Goal: Transaction & Acquisition: Purchase product/service

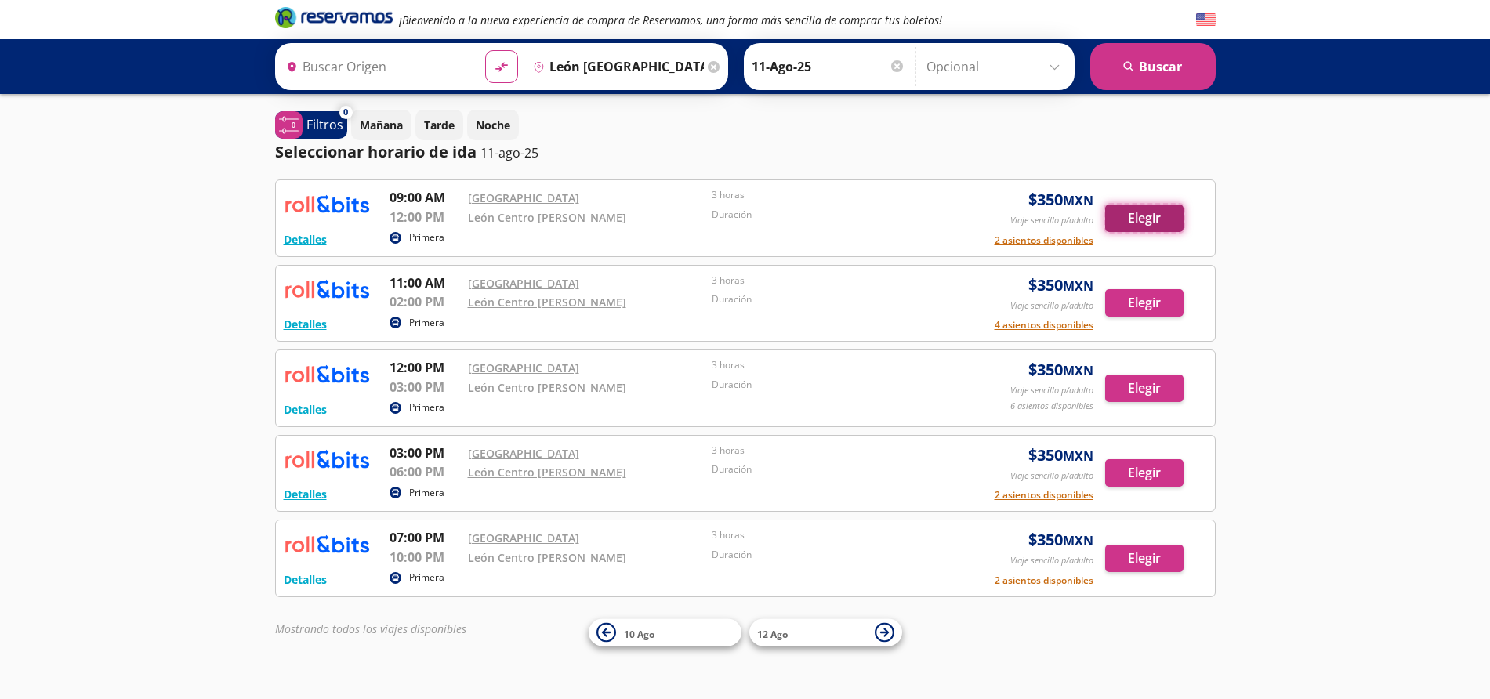
click at [1139, 215] on button "Elegir" at bounding box center [1144, 218] width 78 height 27
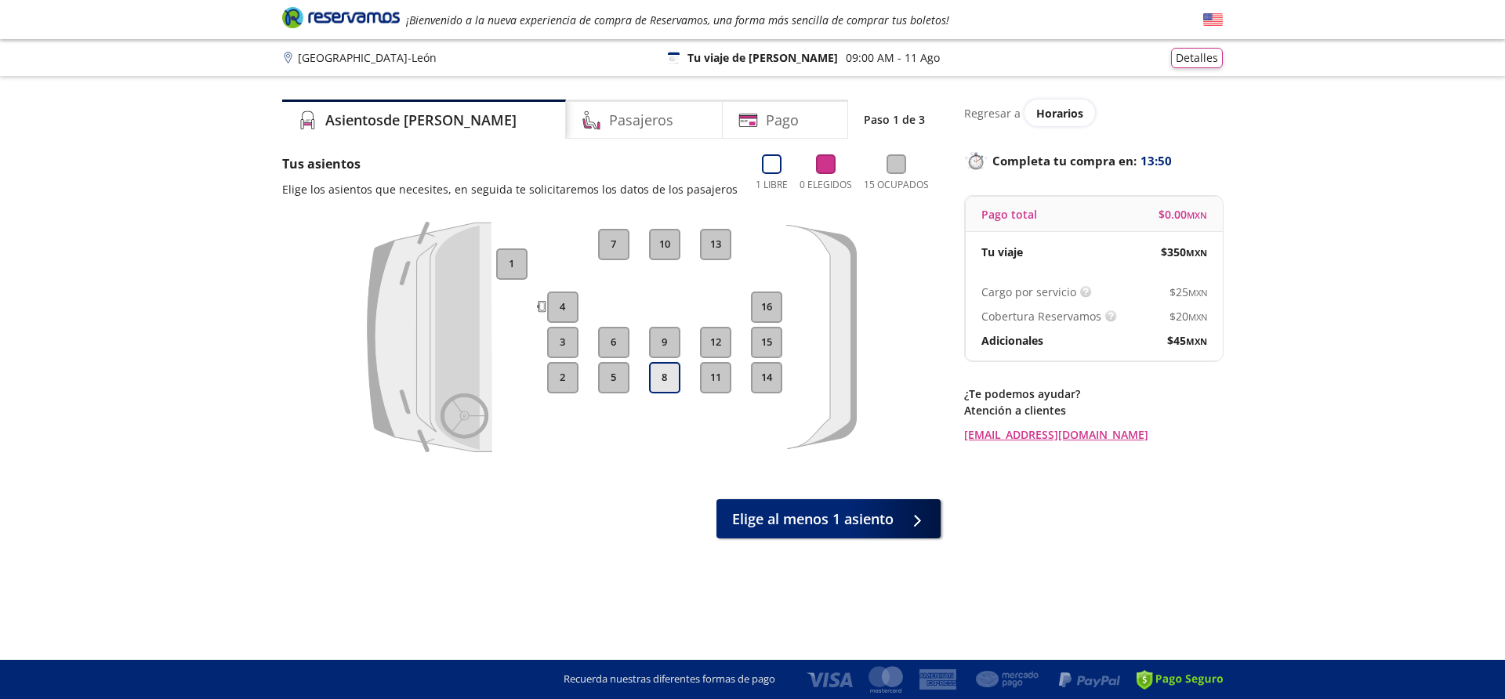
click at [658, 383] on button "8" at bounding box center [664, 377] width 31 height 31
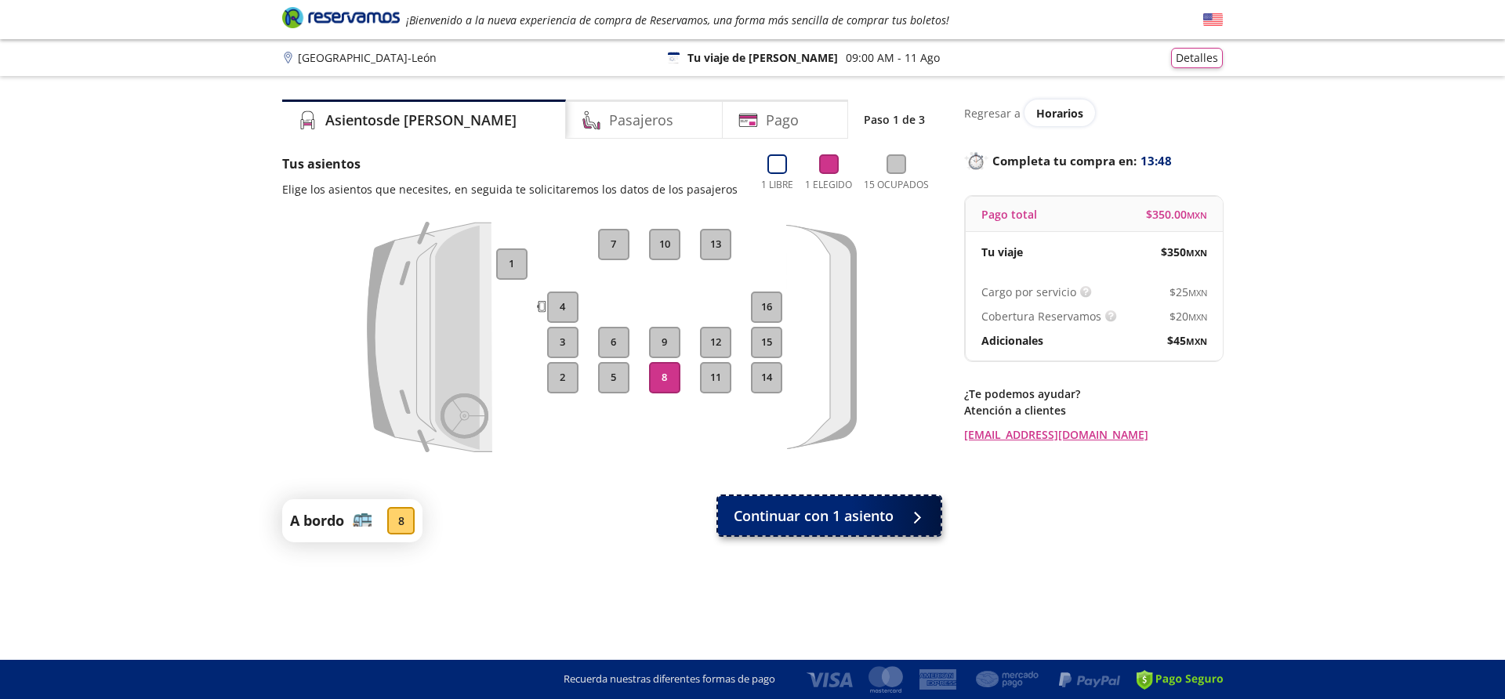
click at [916, 516] on div at bounding box center [916, 516] width 0 height 0
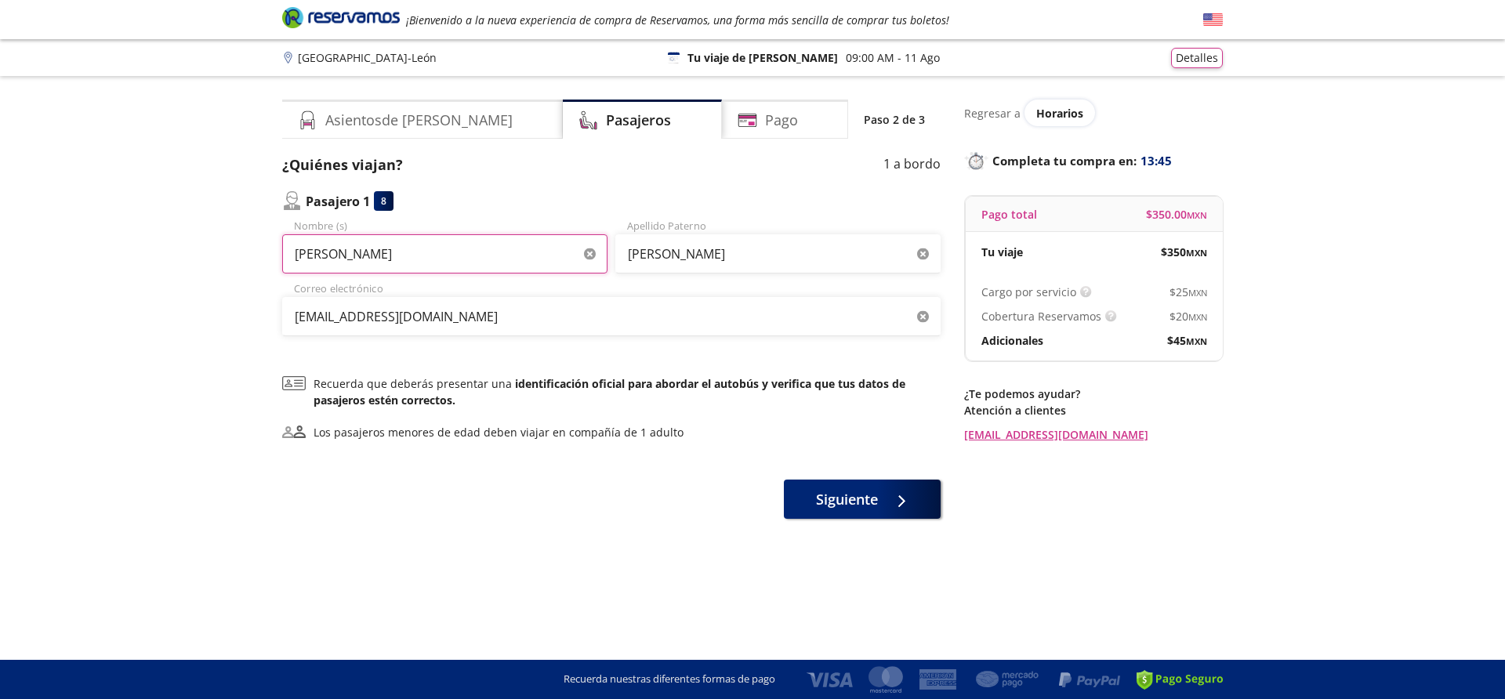
drag, startPoint x: 470, startPoint y: 257, endPoint x: 222, endPoint y: 270, distance: 248.1
click at [221, 270] on div "Group 9 Created with Sketch. Datos para la compra Guadalajara - León ¡Bienvenid…" at bounding box center [752, 349] width 1505 height 699
type input "MANUEL GUADALUPE"
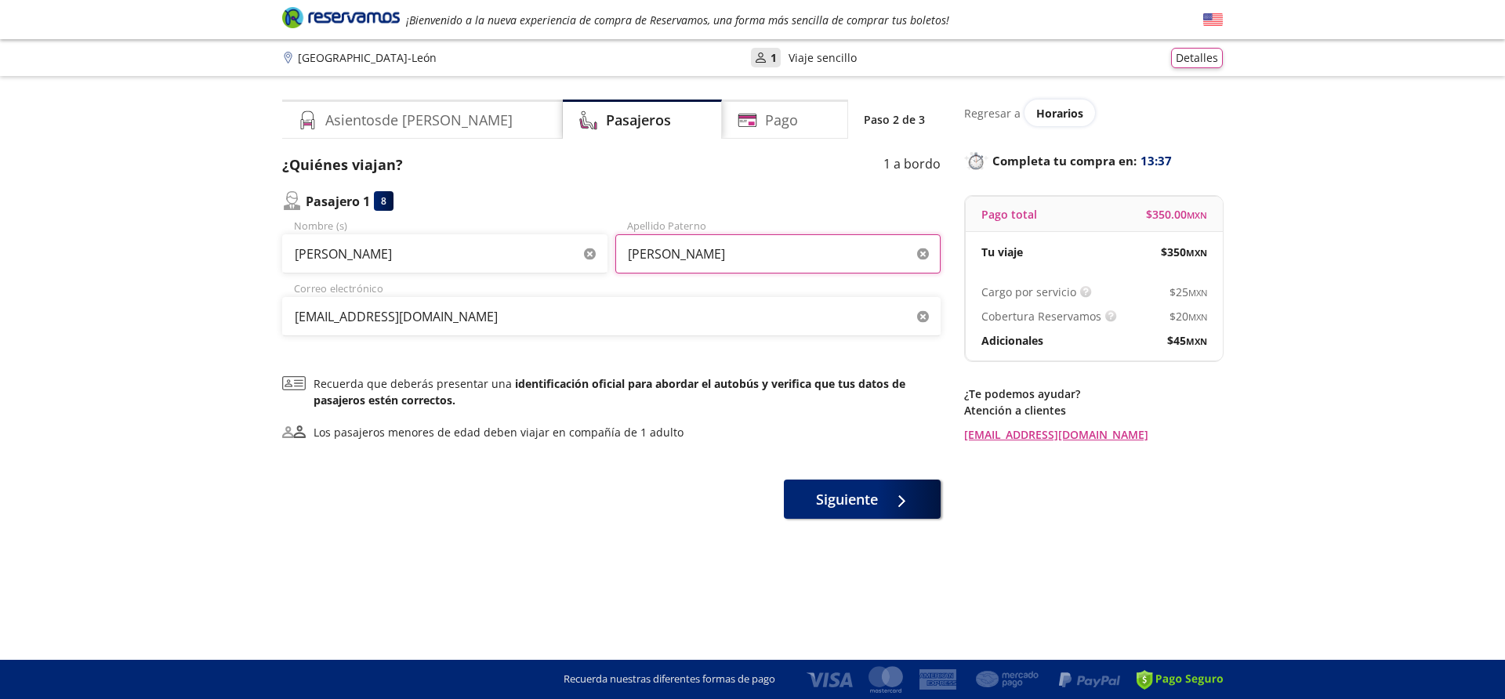
drag, startPoint x: 619, startPoint y: 261, endPoint x: 878, endPoint y: 259, distance: 259.5
click at [878, 259] on input "OSORIO GOMEZ" at bounding box center [777, 253] width 325 height 39
type input "RODRIGUEZ GODINA"
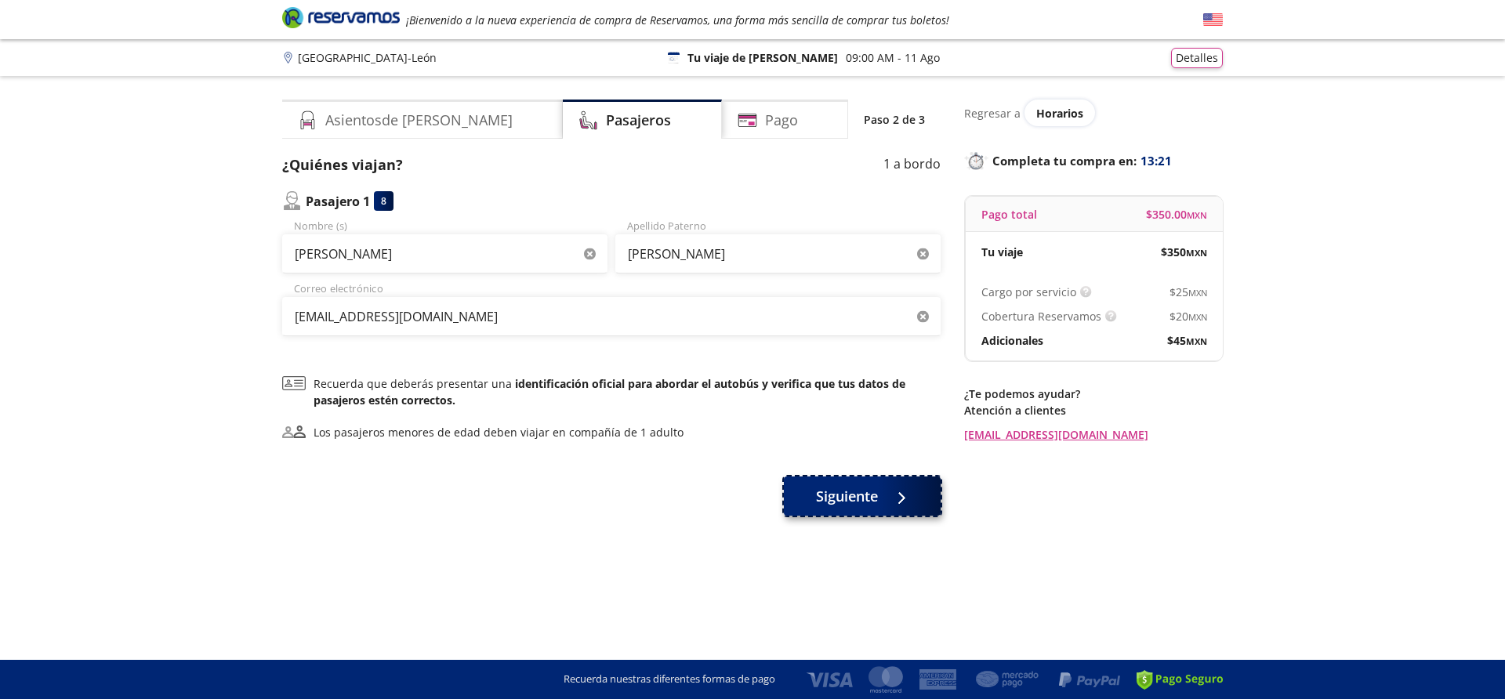
click at [902, 498] on div at bounding box center [898, 497] width 24 height 20
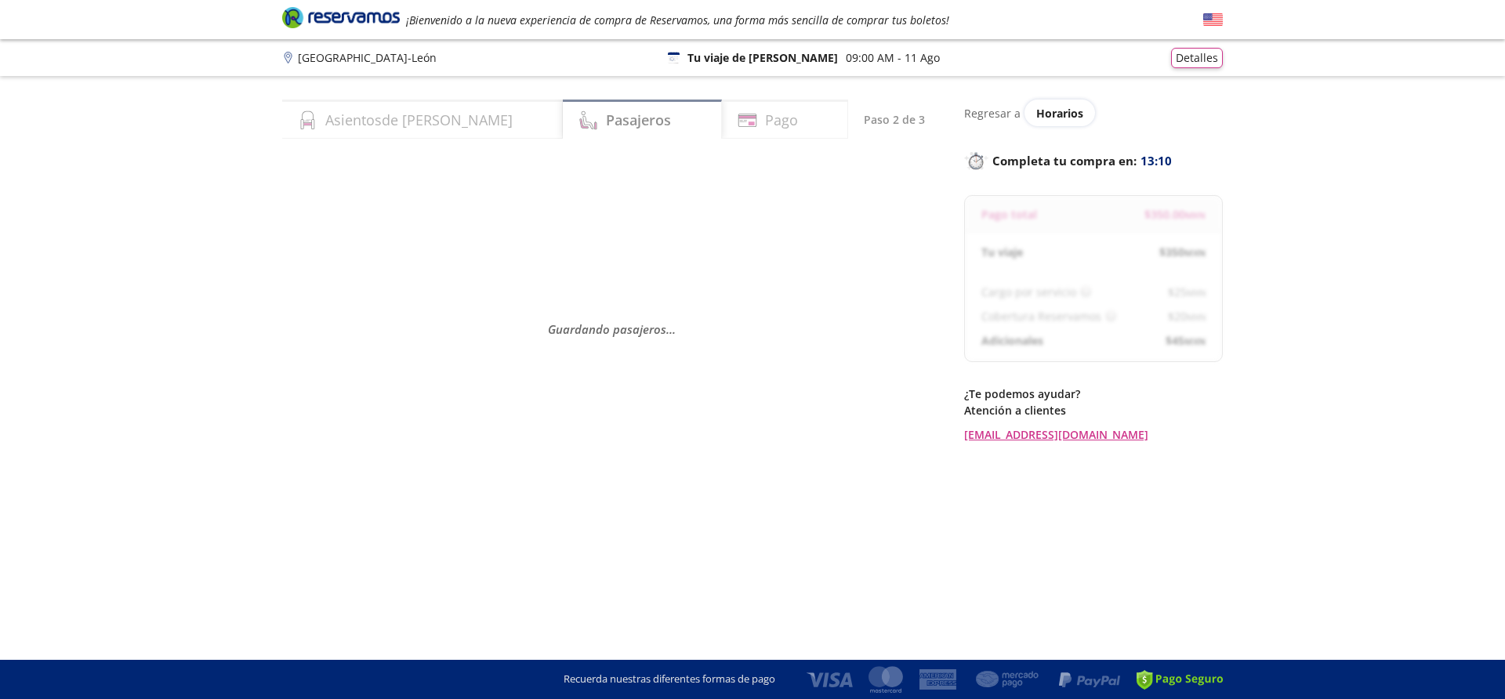
select select "MX"
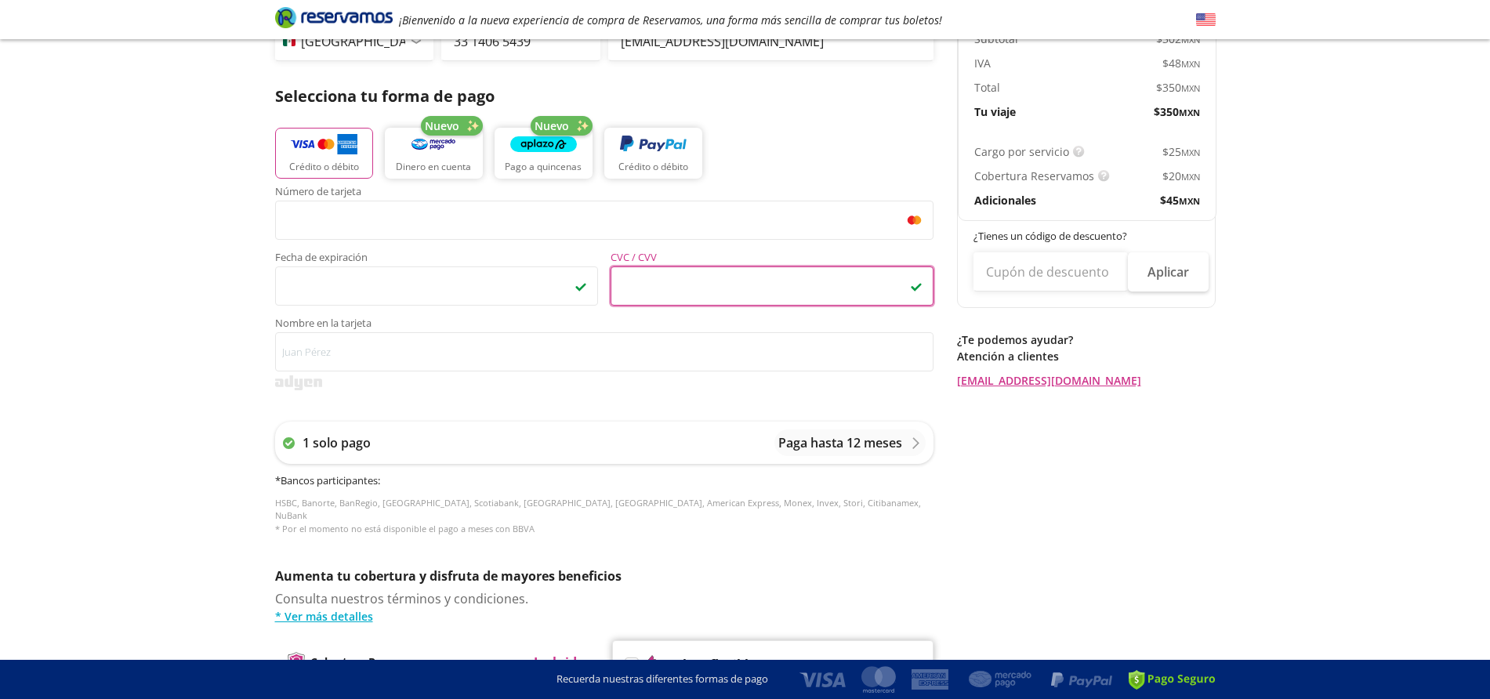
scroll to position [294, 0]
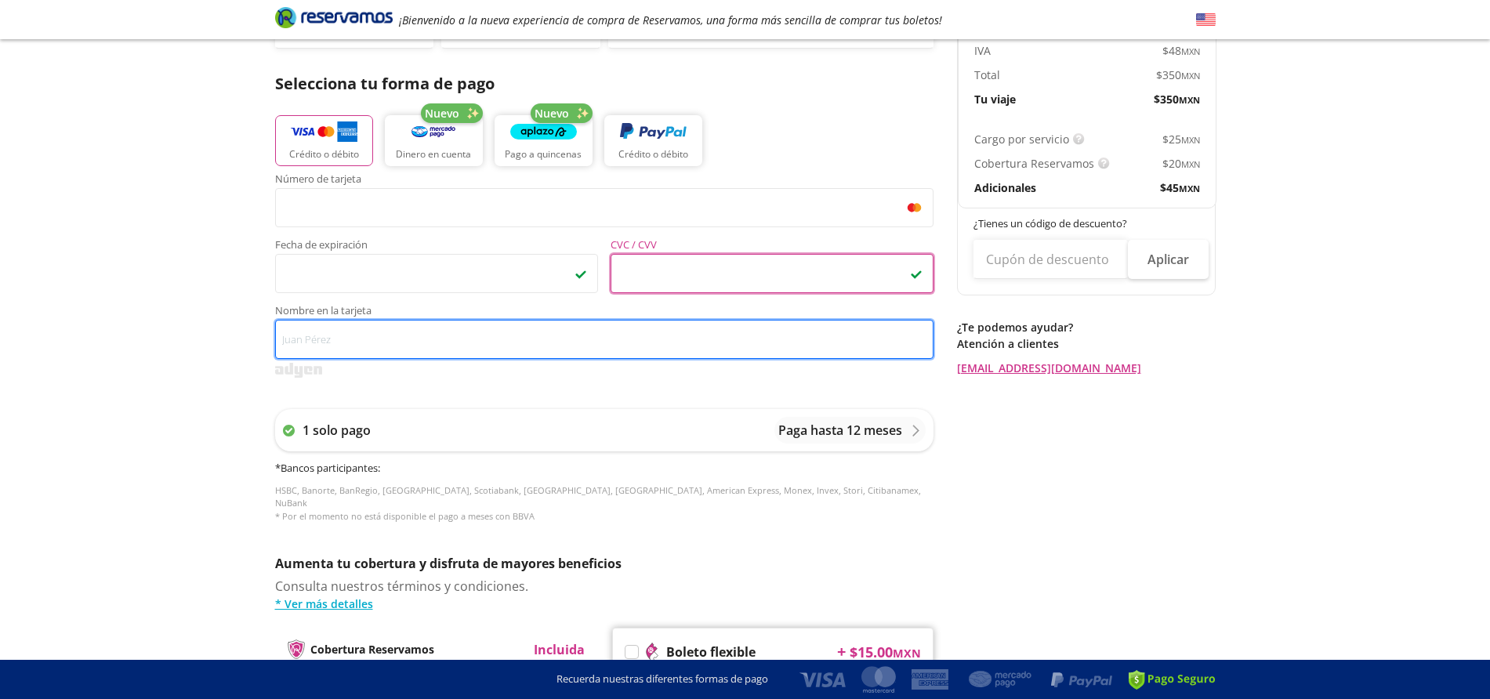
click at [342, 332] on input "Nombre en la tarjeta" at bounding box center [604, 339] width 659 height 39
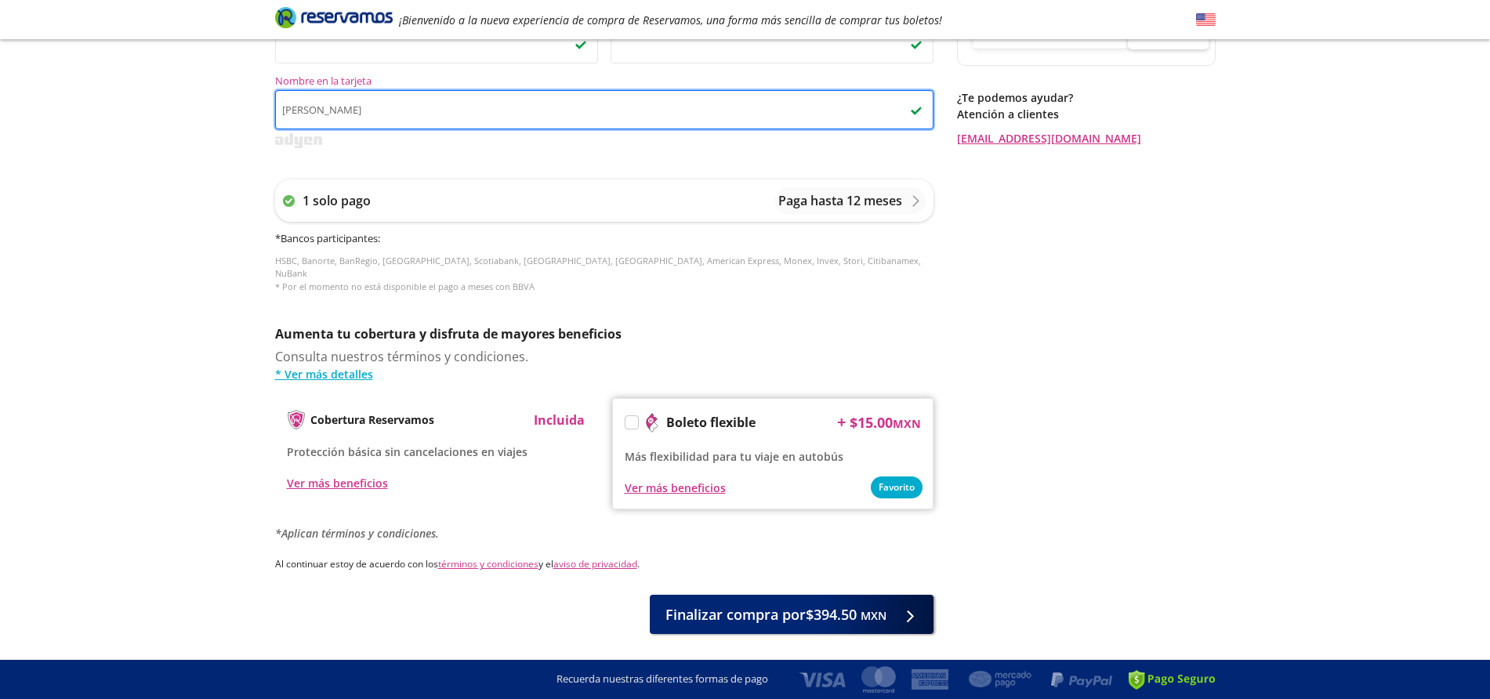
scroll to position [543, 0]
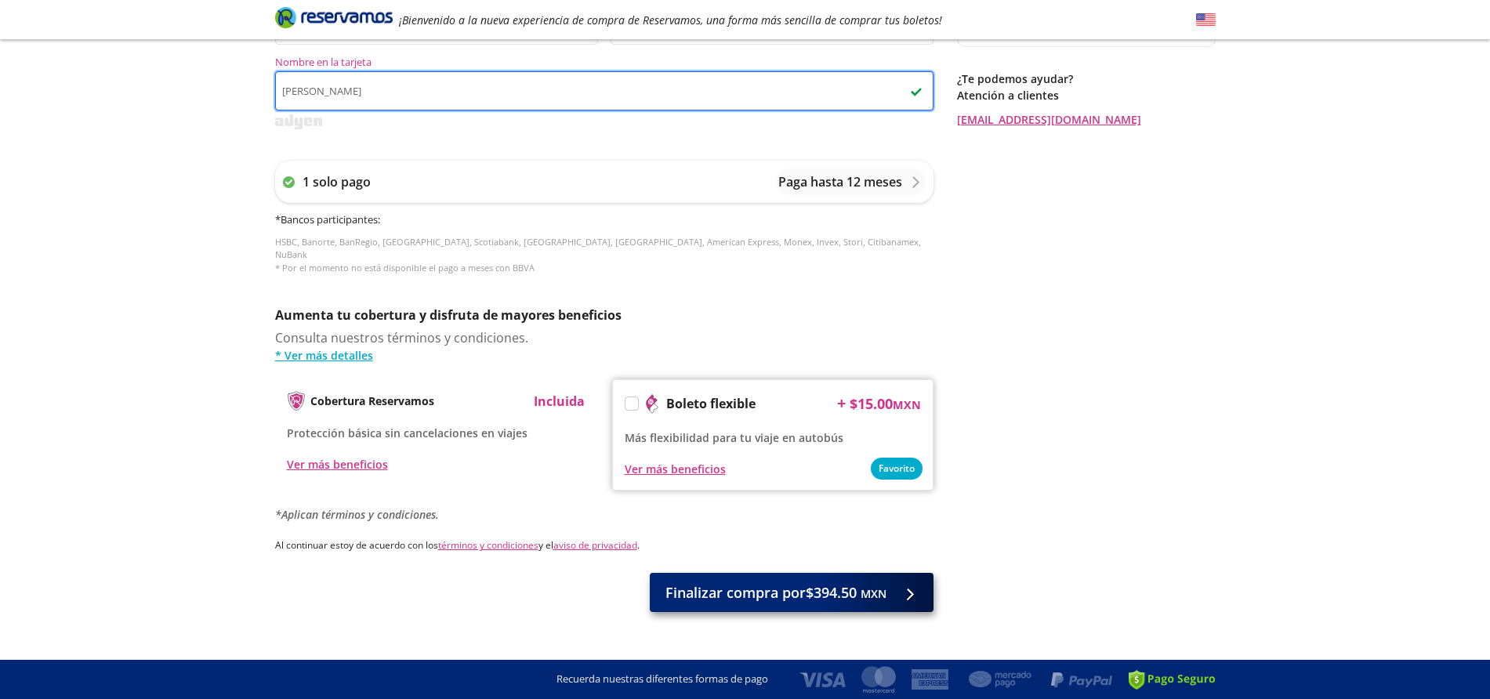
type input "OLGA LIDIA LOPEZ"
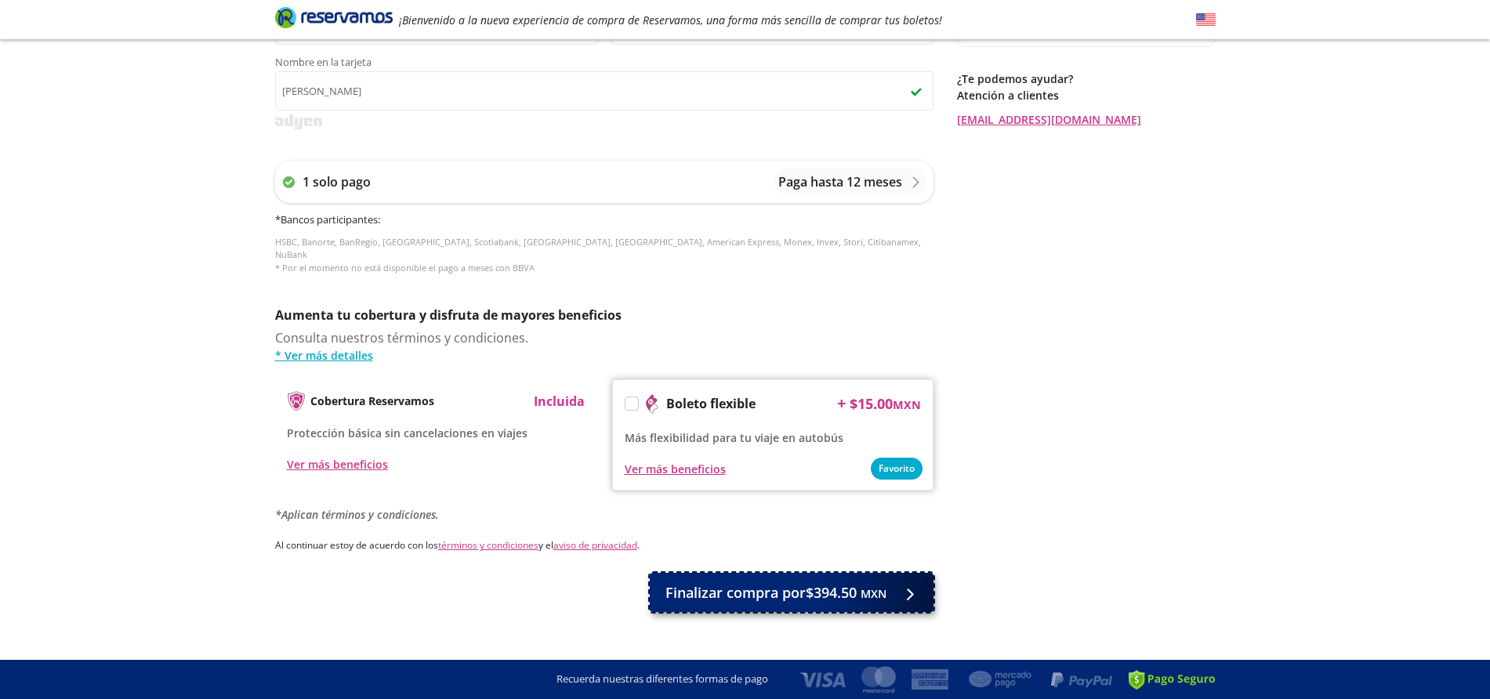
click at [914, 583] on div at bounding box center [907, 593] width 24 height 20
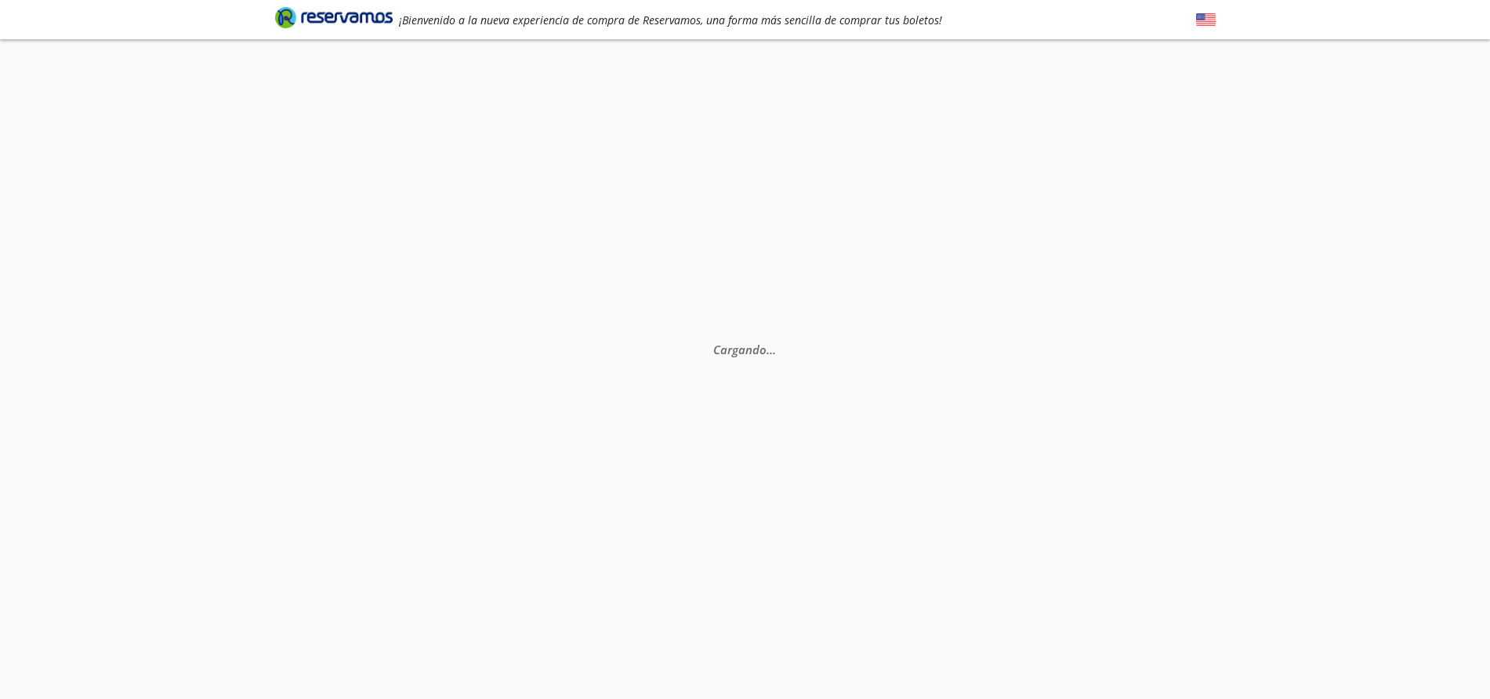
scroll to position [0, 0]
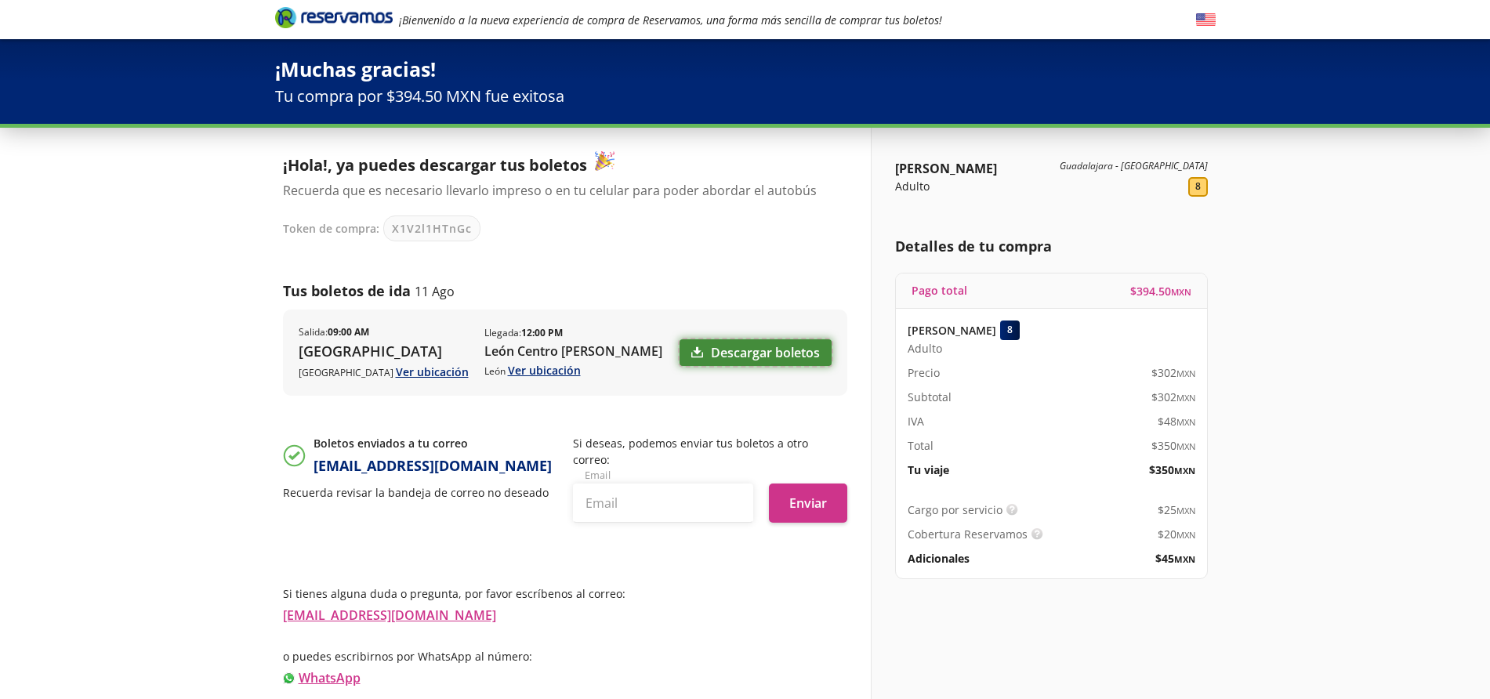
click at [750, 350] on link "Descargar boletos" at bounding box center [756, 352] width 152 height 27
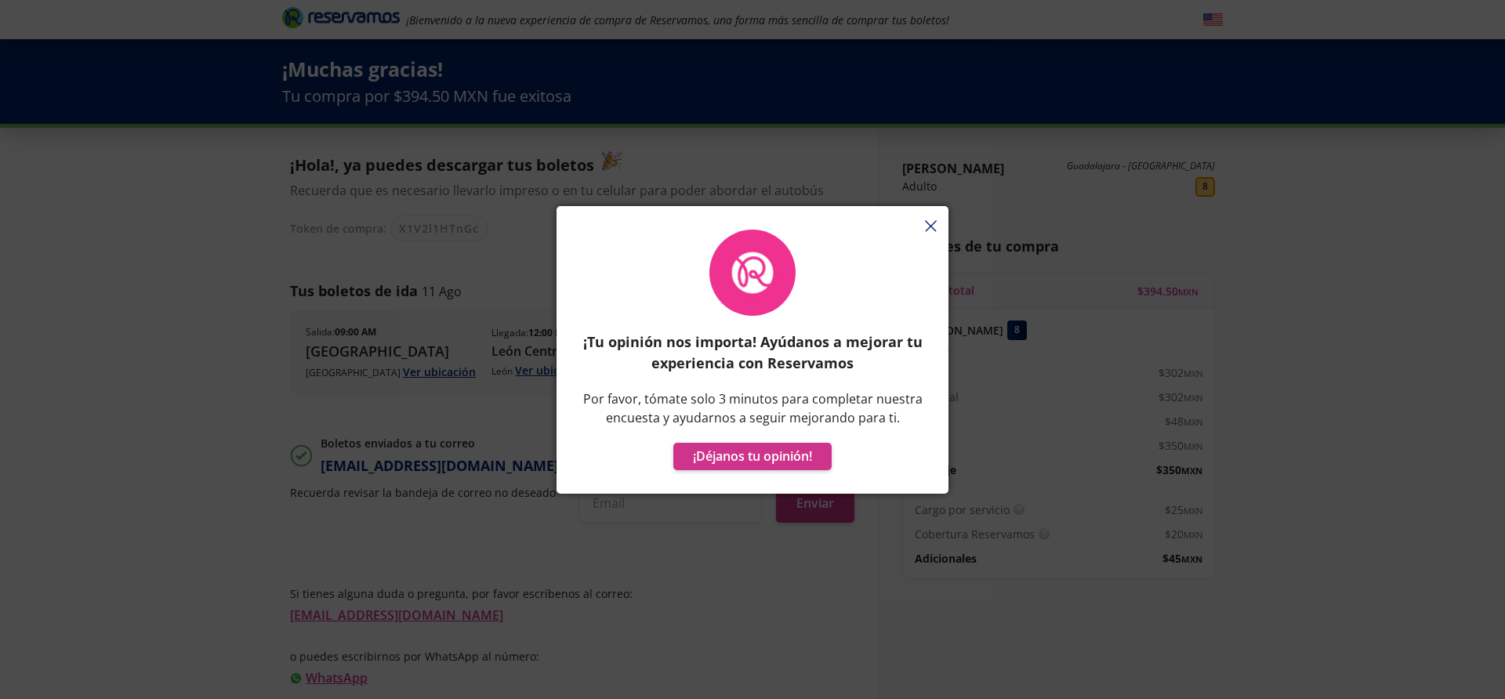
click at [935, 231] on div "¡Tu opinión nos importa! Ayúdanos a mejorar tu experiencia con Reservamos Por f…" at bounding box center [753, 358] width 392 height 272
click at [931, 223] on div "¡Tu opinión nos importa! Ayúdanos a mejorar tu experiencia con Reservamos Por f…" at bounding box center [753, 358] width 392 height 272
click at [936, 225] on div "¡Tu opinión nos importa! Ayúdanos a mejorar tu experiencia con Reservamos Por f…" at bounding box center [753, 358] width 392 height 272
click at [775, 441] on div "¡Tu opinión nos importa! Ayúdanos a mejorar tu experiencia con Reservamos Por f…" at bounding box center [752, 350] width 345 height 241
click at [772, 459] on button "¡Déjanos tu opinión!" at bounding box center [752, 456] width 158 height 27
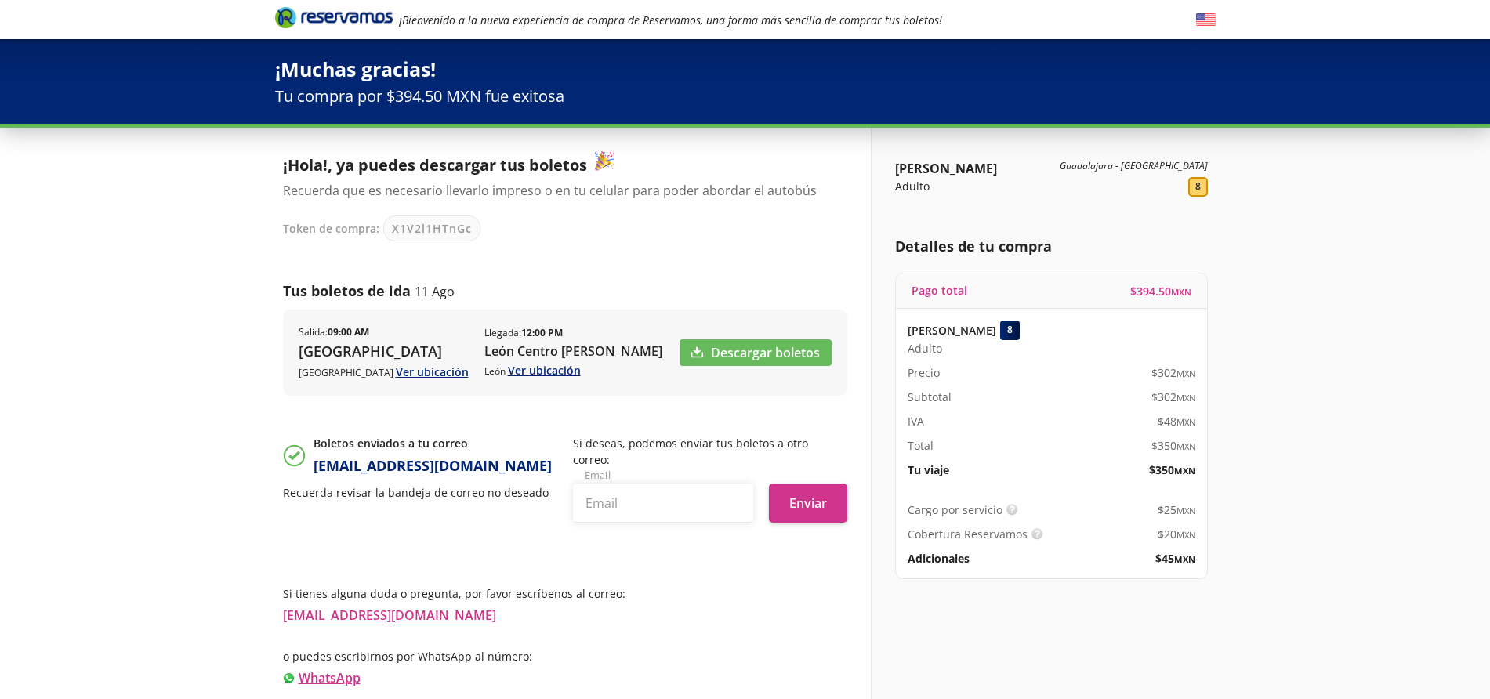
click at [680, 239] on div "Token de compra: X1V2l1HTnGc" at bounding box center [557, 229] width 549 height 26
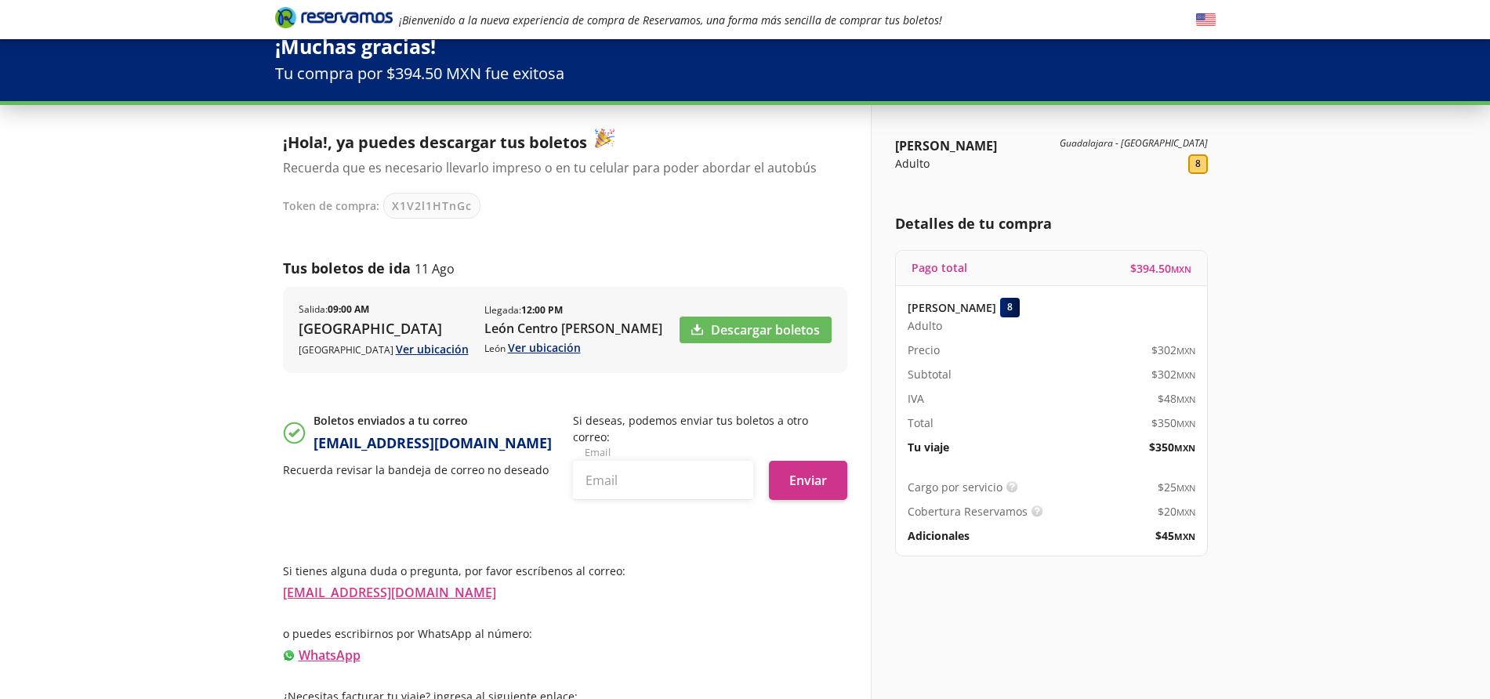
scroll to position [34, 0]
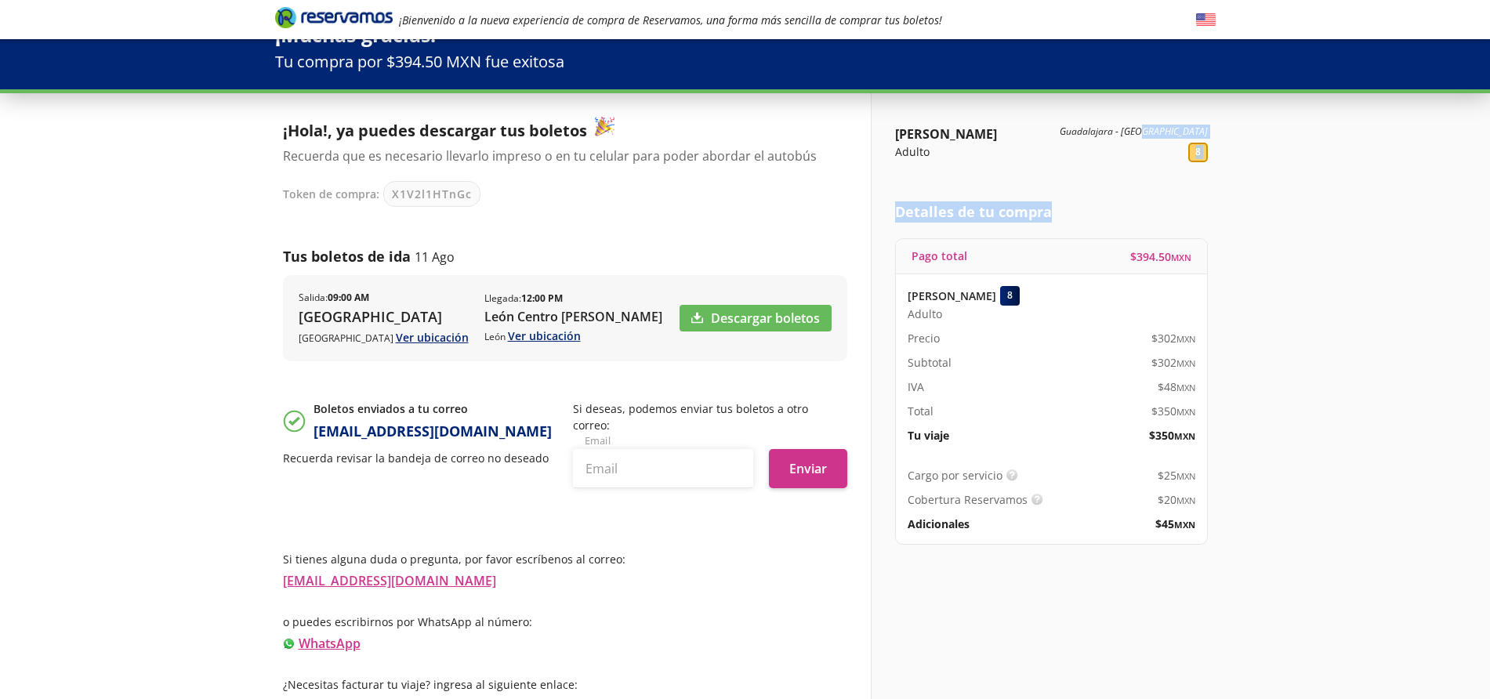
drag, startPoint x: 1178, startPoint y: 147, endPoint x: 1214, endPoint y: 216, distance: 77.2
click at [1214, 216] on div "MANUEL GUADALUPE RODRIGUEZ GODINA Adulto Guadalajara - León 8 Detalles de tu co…" at bounding box center [1043, 404] width 345 height 623
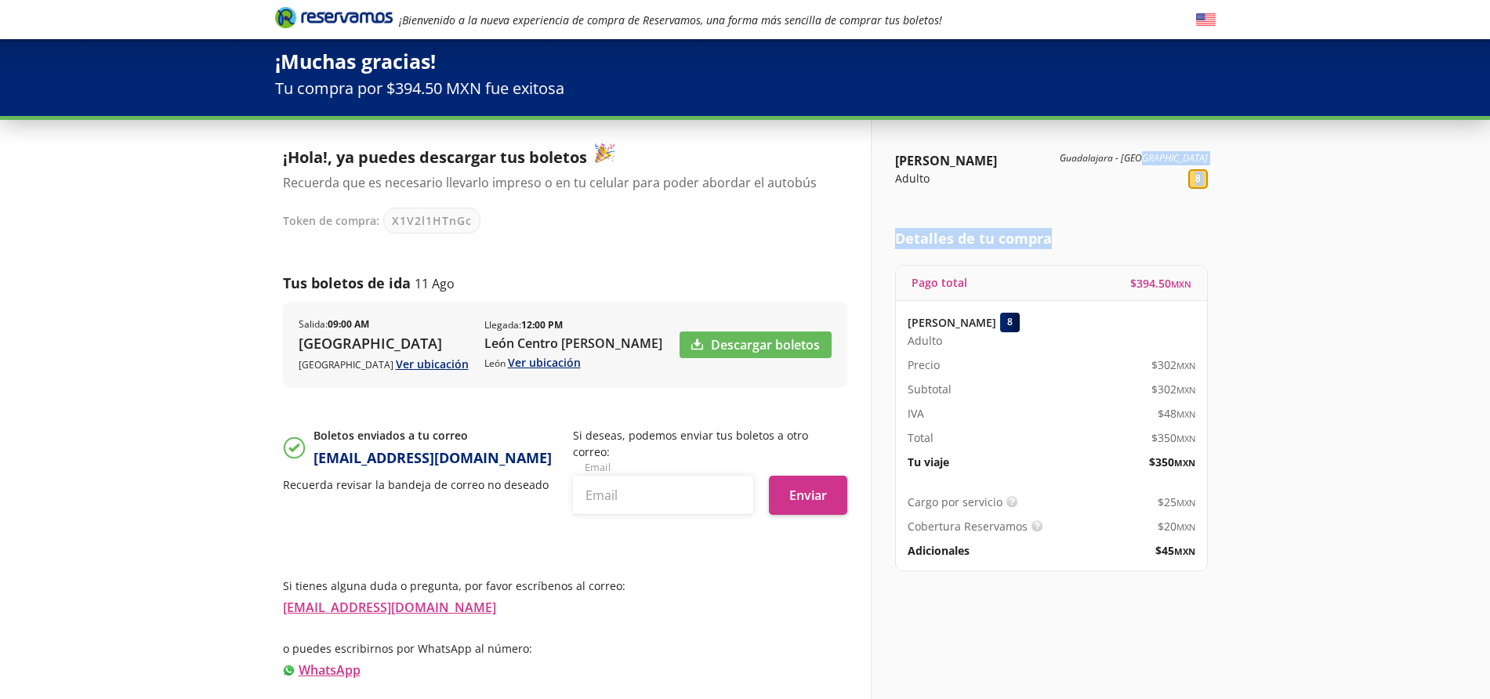
scroll to position [0, 0]
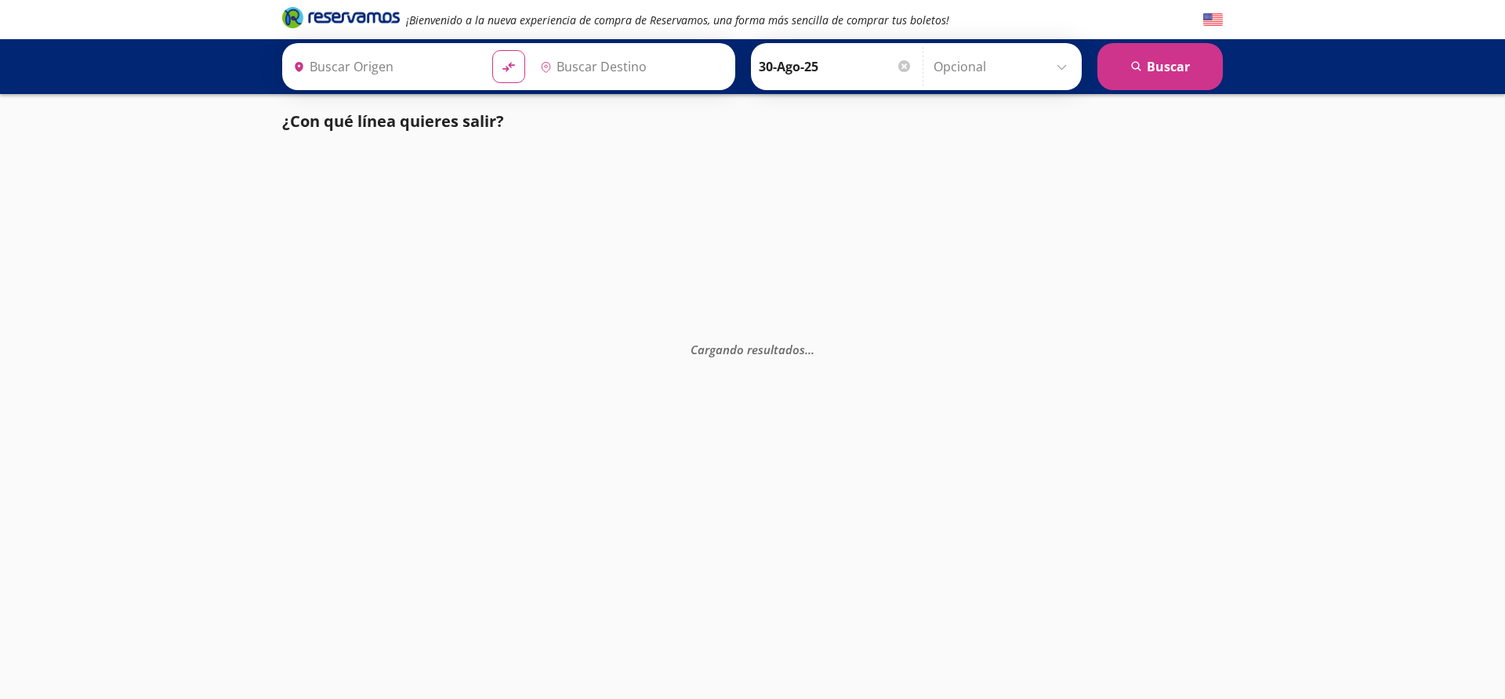
type input "[GEOGRAPHIC_DATA], [GEOGRAPHIC_DATA]"
type input "Central de Autobuses, [GEOGRAPHIC_DATA]"
type input "Tapachula, Chiapas"
type input "[GEOGRAPHIC_DATA], [GEOGRAPHIC_DATA]"
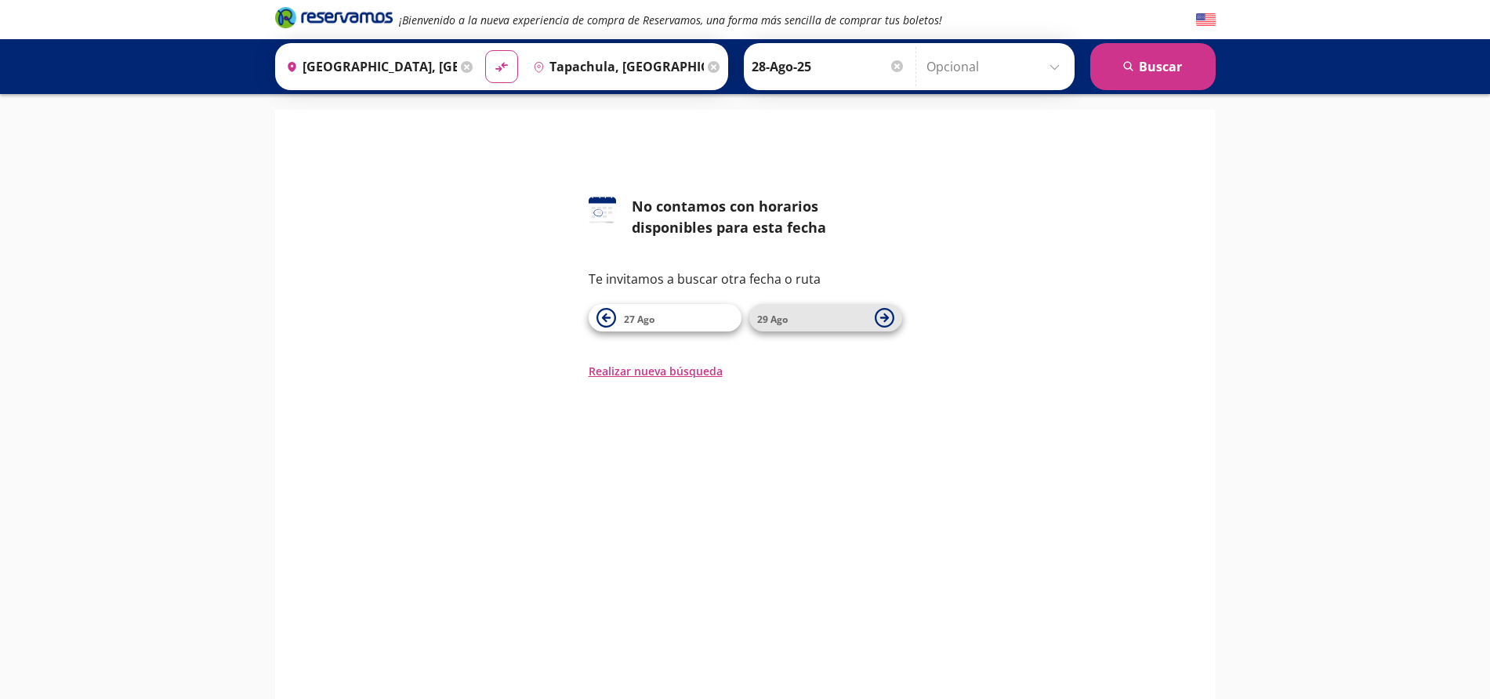
click at [775, 314] on span "29 Ago" at bounding box center [772, 319] width 31 height 13
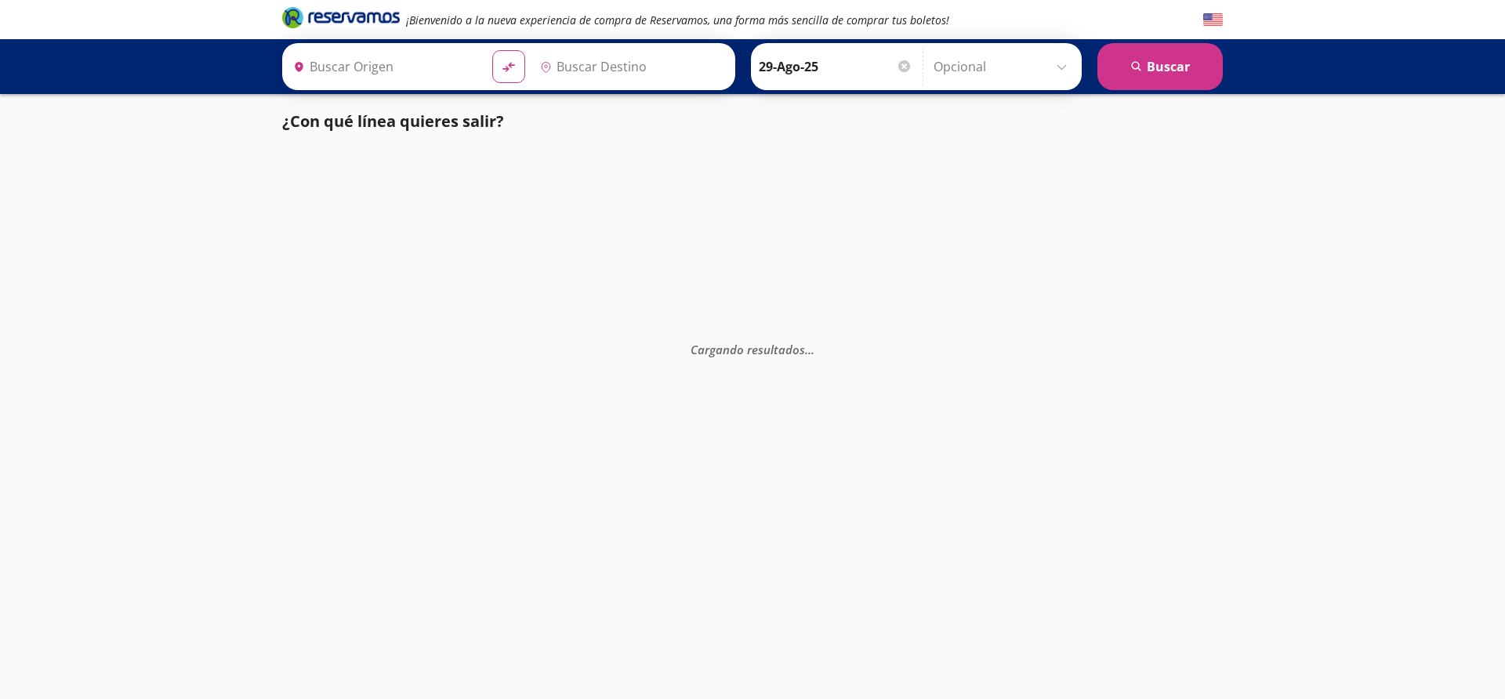
type input "[GEOGRAPHIC_DATA], [GEOGRAPHIC_DATA]"
type input "Tapachula, Chiapas"
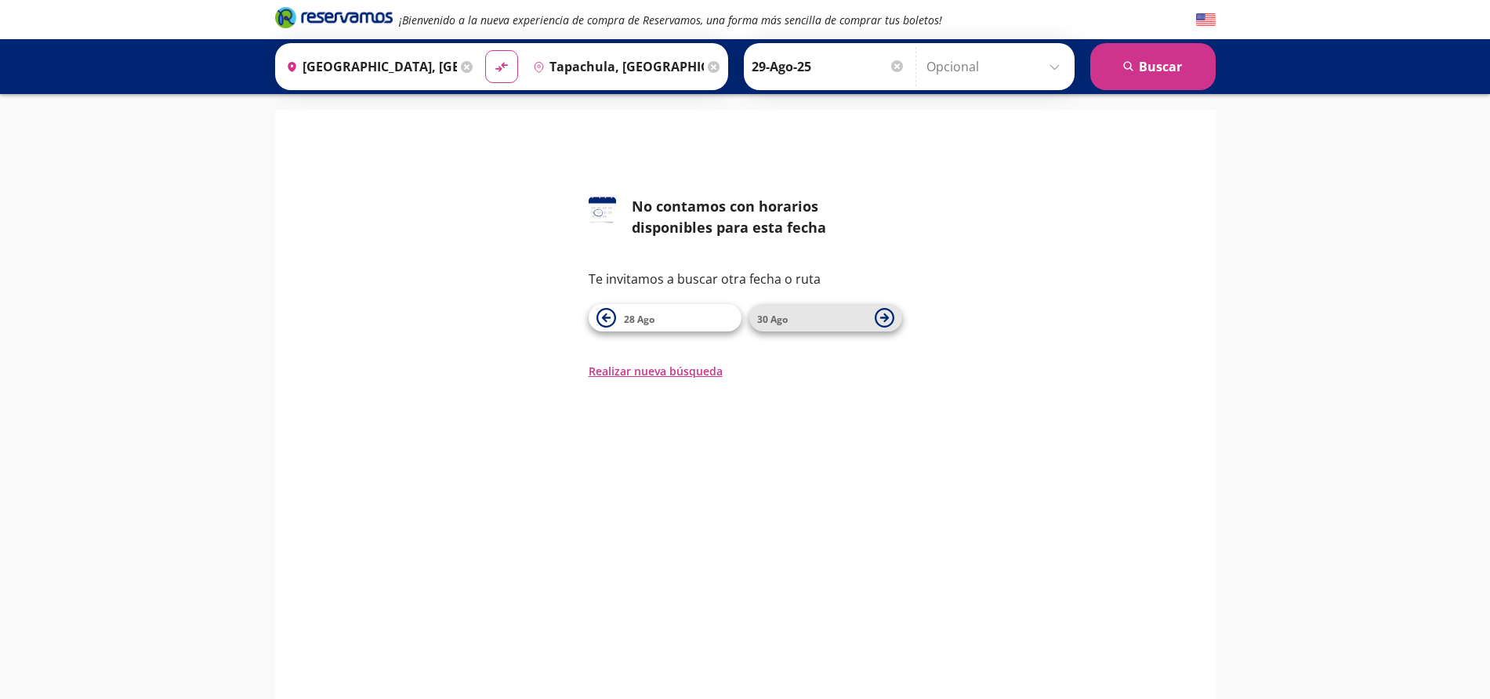
click at [778, 325] on span "30 Ago" at bounding box center [812, 318] width 110 height 19
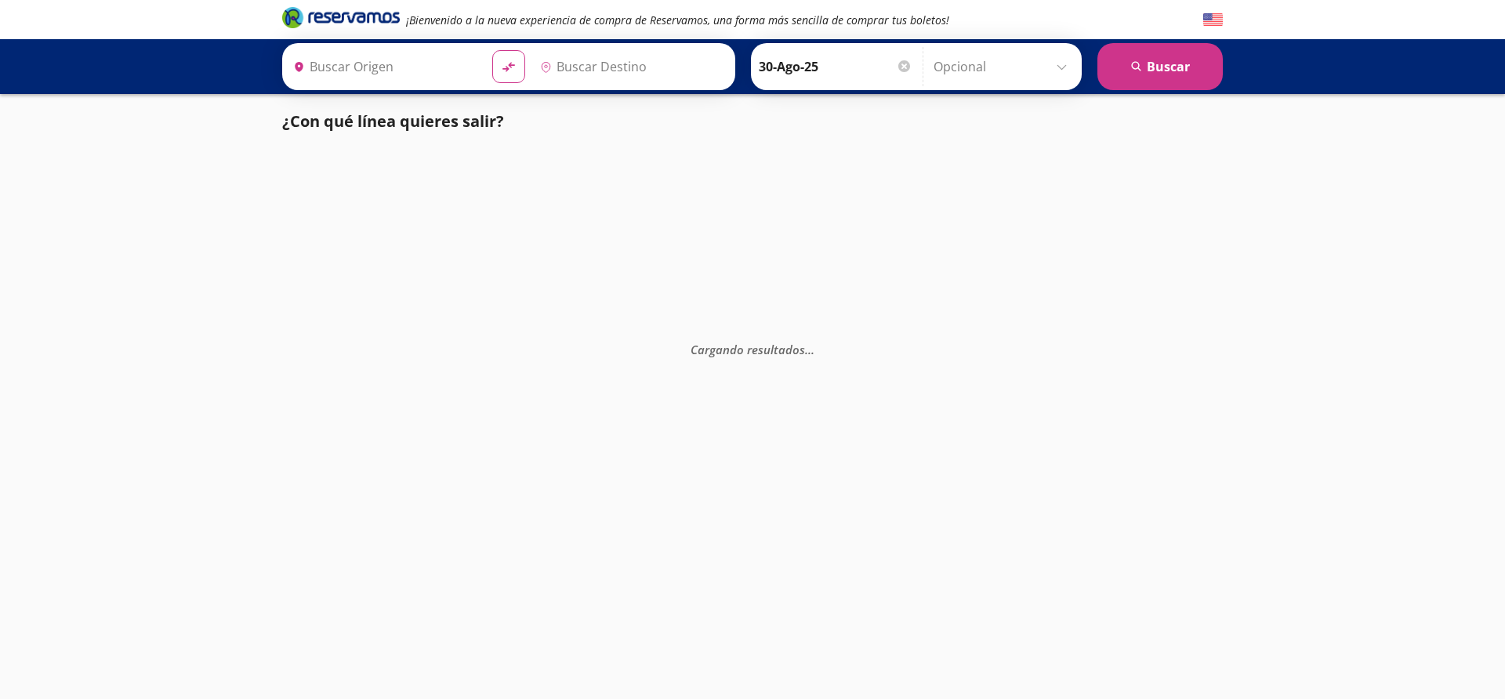
type input "Tapachula, Chiapas"
type input "[GEOGRAPHIC_DATA], [GEOGRAPHIC_DATA]"
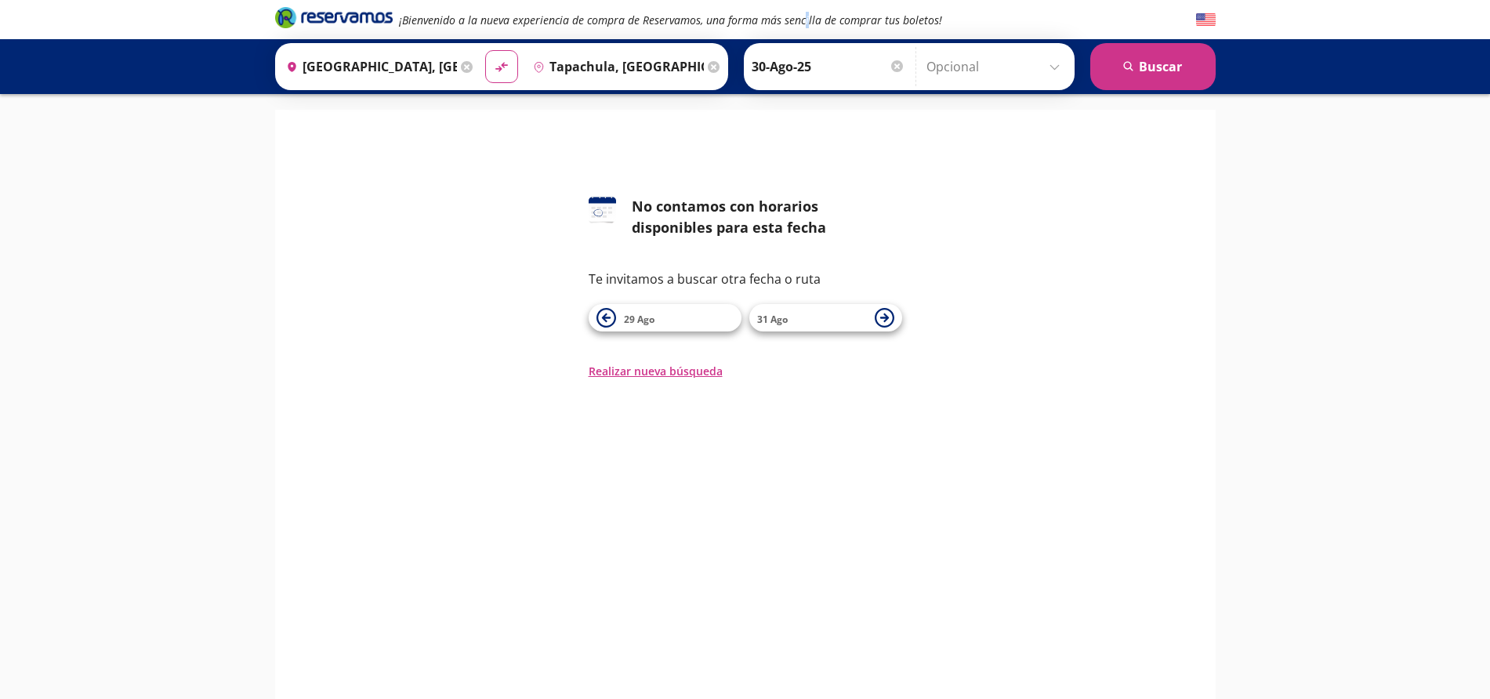
click at [804, 18] on em "¡Bienvenido a la nueva experiencia de compra de Reservamos, una forma más senci…" at bounding box center [670, 20] width 543 height 15
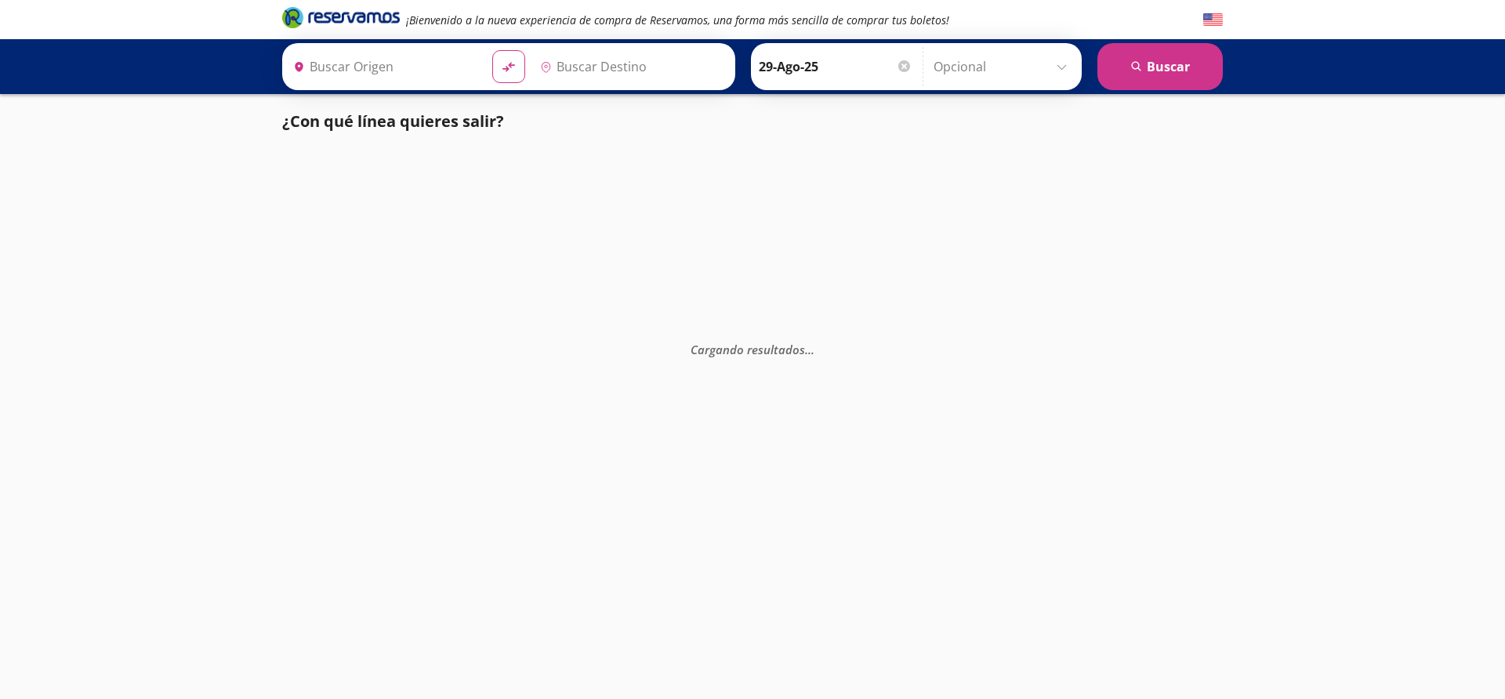
type input "[GEOGRAPHIC_DATA], [GEOGRAPHIC_DATA]"
type input "Tapachula, Chiapas"
type input "[GEOGRAPHIC_DATA], [GEOGRAPHIC_DATA]"
type input "Tapachula, Chiapas"
